Goal: Task Accomplishment & Management: Manage account settings

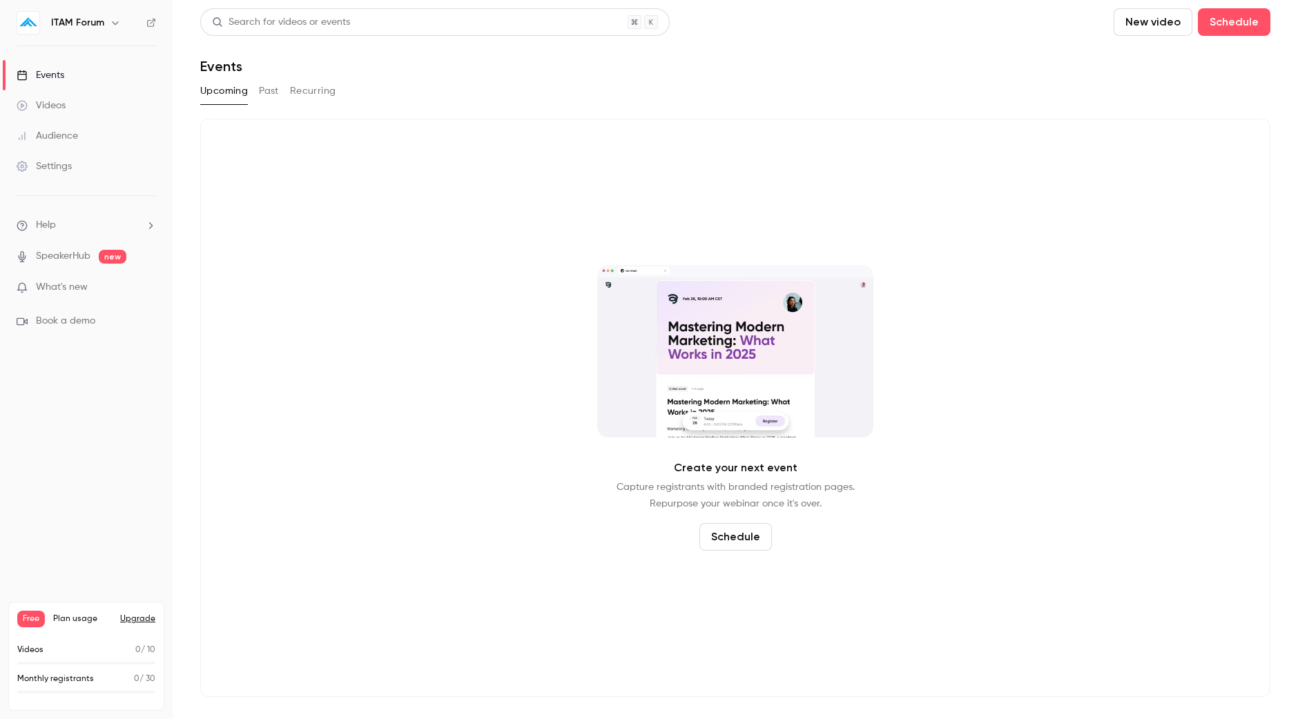
click at [141, 622] on button "Upgrade" at bounding box center [137, 619] width 35 height 11
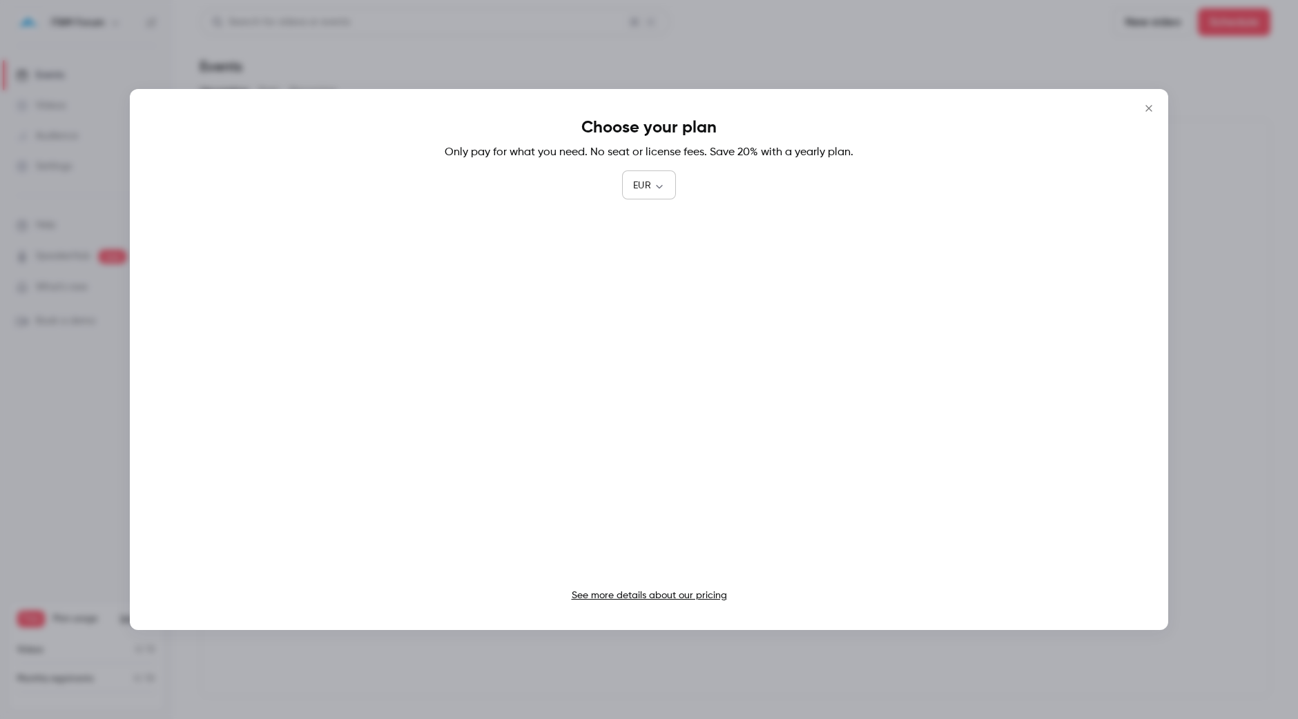
click at [643, 179] on body "ITAM Forum Events Videos Audience Settings Help SpeakerHub new What's new Book …" at bounding box center [649, 359] width 1298 height 719
click at [642, 345] on li "GBP" at bounding box center [649, 336] width 54 height 36
type input "***"
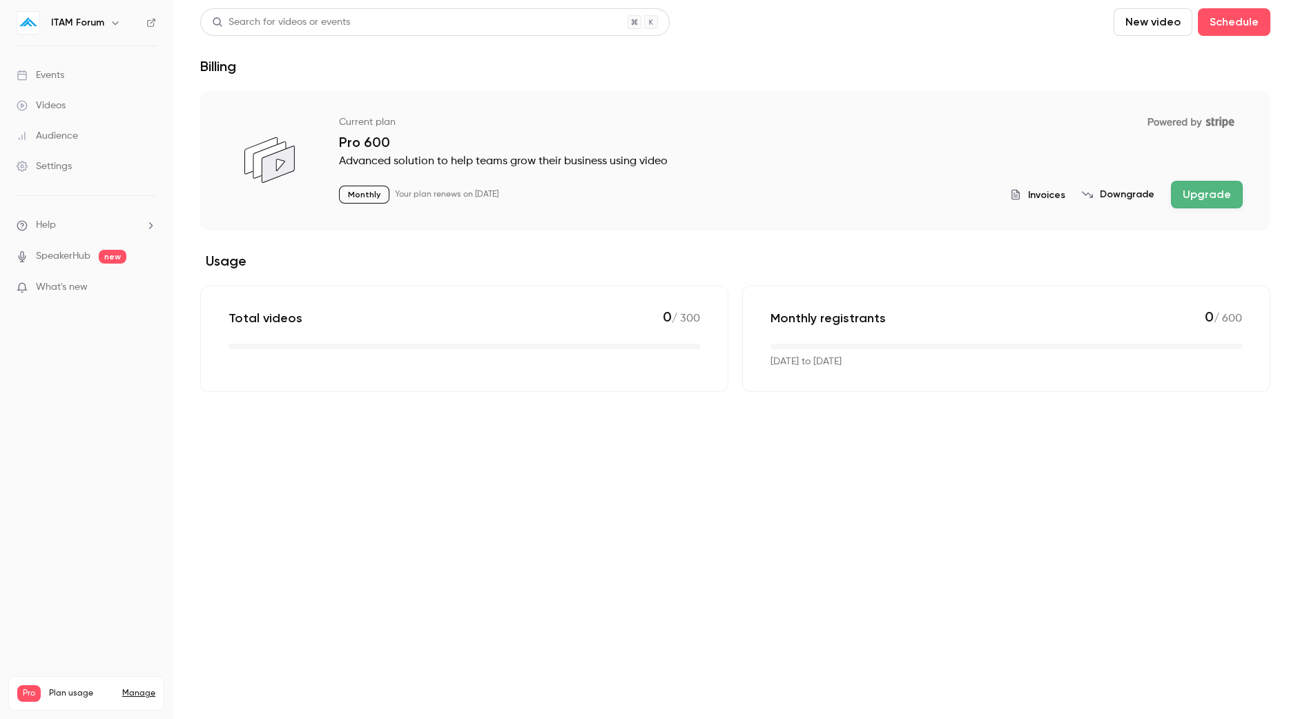
click at [1031, 200] on button "Invoices" at bounding box center [1037, 195] width 55 height 14
click at [97, 26] on h6 "ITAM Forum" at bounding box center [77, 23] width 53 height 14
click at [112, 19] on icon "button" at bounding box center [115, 22] width 11 height 11
click at [587, 77] on div at bounding box center [649, 359] width 1298 height 719
click at [84, 24] on h6 "ITAM Forum" at bounding box center [77, 23] width 53 height 14
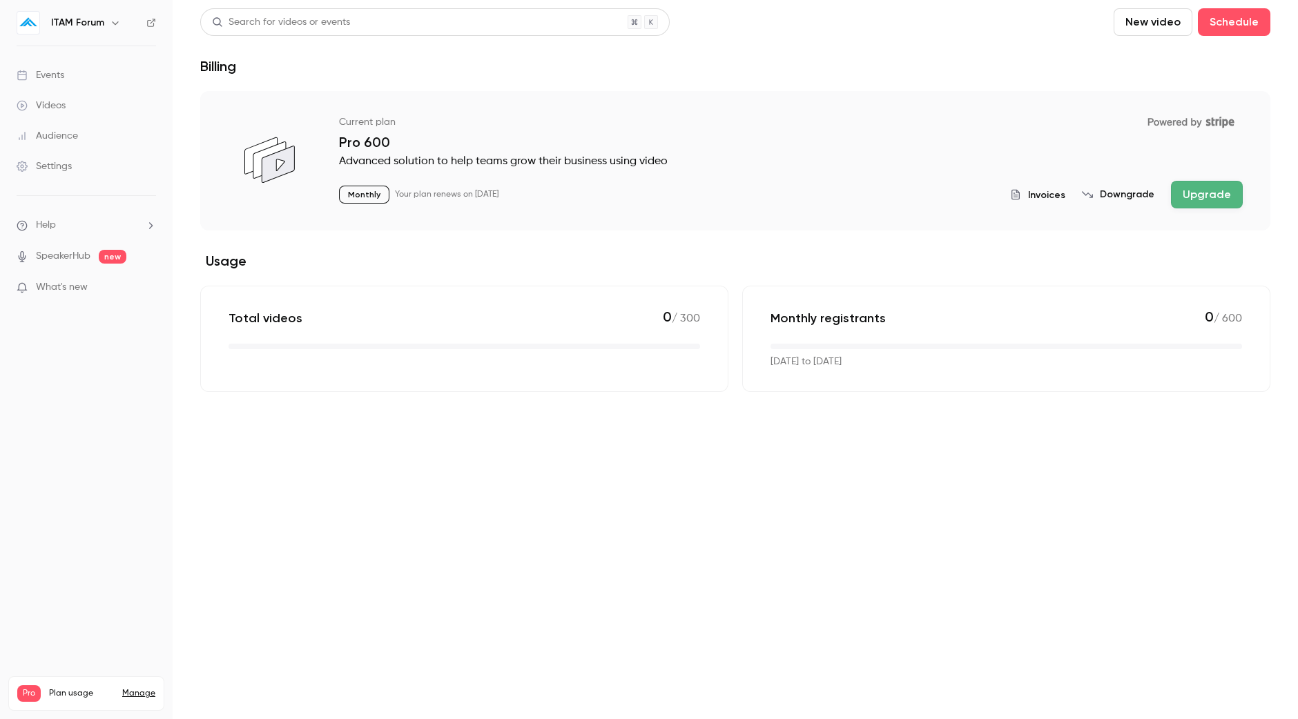
click at [110, 21] on icon "button" at bounding box center [115, 22] width 11 height 11
click at [97, 76] on div "ITAM Forum tasveer@itamf.org Billing Pro New channel Log out" at bounding box center [115, 138] width 207 height 162
click at [174, 64] on div "ITAM Forum tasveer@itamf.org Billing Pro New channel Log out" at bounding box center [115, 138] width 207 height 162
click at [186, 45] on div at bounding box center [649, 359] width 1298 height 719
click at [84, 163] on link "Settings" at bounding box center [86, 166] width 173 height 30
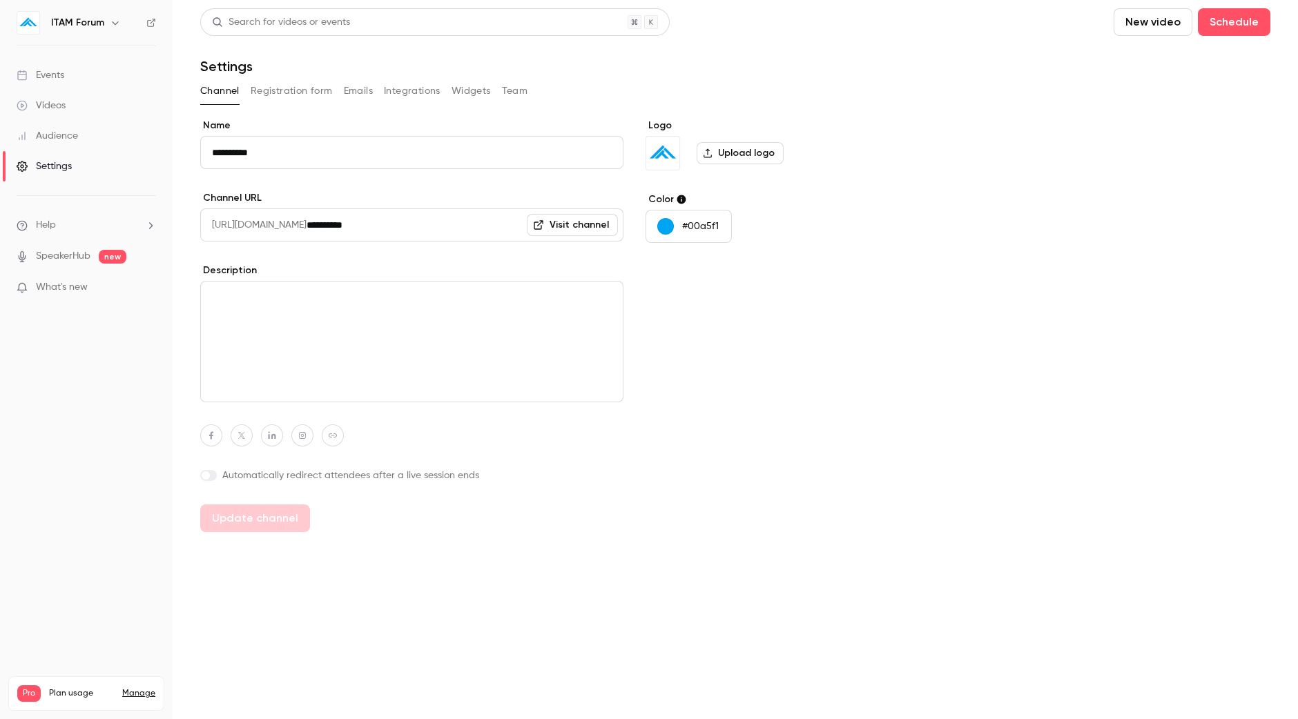
click at [527, 91] on div "Channel Registration form Emails Integrations Widgets Team" at bounding box center [735, 91] width 1070 height 22
click at [516, 95] on button "Team" at bounding box center [515, 91] width 26 height 22
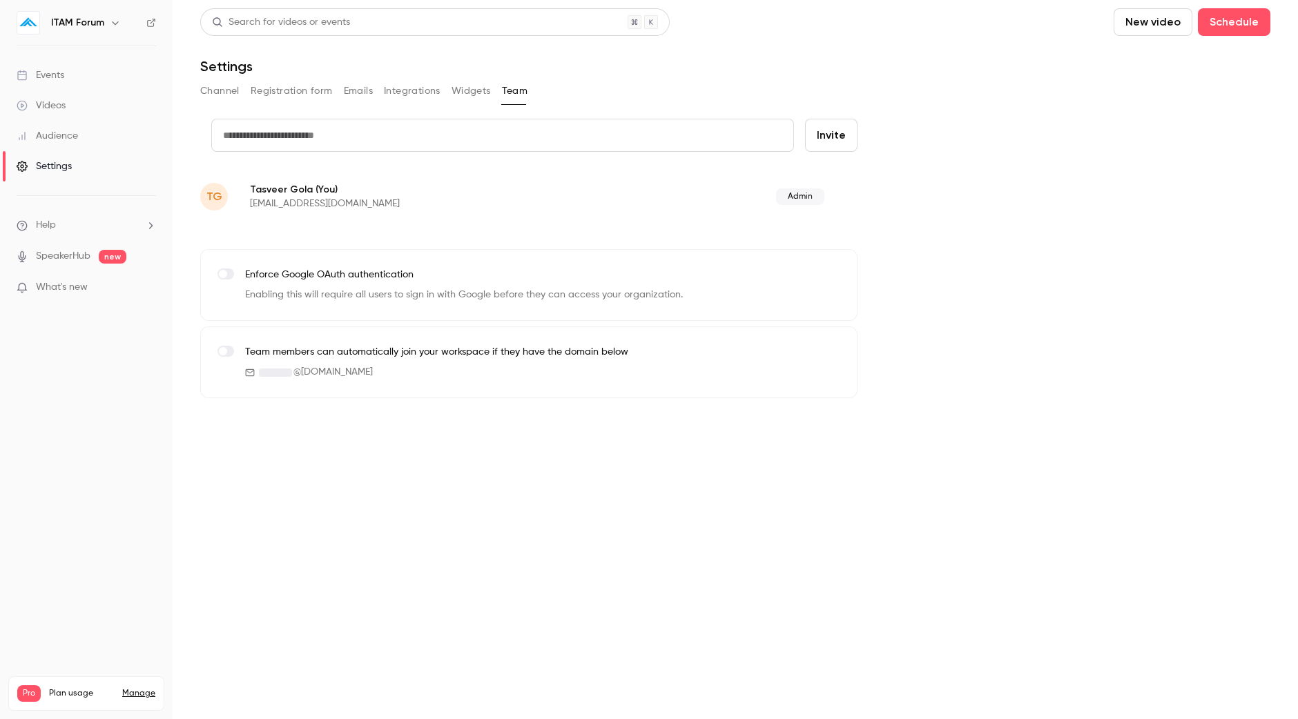
click at [477, 126] on input "text" at bounding box center [502, 135] width 583 height 33
click at [940, 323] on div "credit card Invite TG Tasveer Gola (You) tasveer@itamf.org Admin Enforce Google…" at bounding box center [735, 259] width 1070 height 280
click at [226, 355] on label at bounding box center [225, 351] width 17 height 11
